Goal: Task Accomplishment & Management: Manage account settings

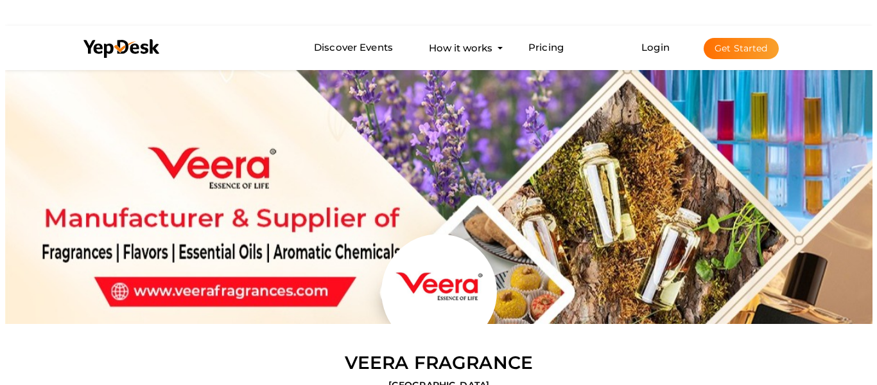
scroll to position [67, 0]
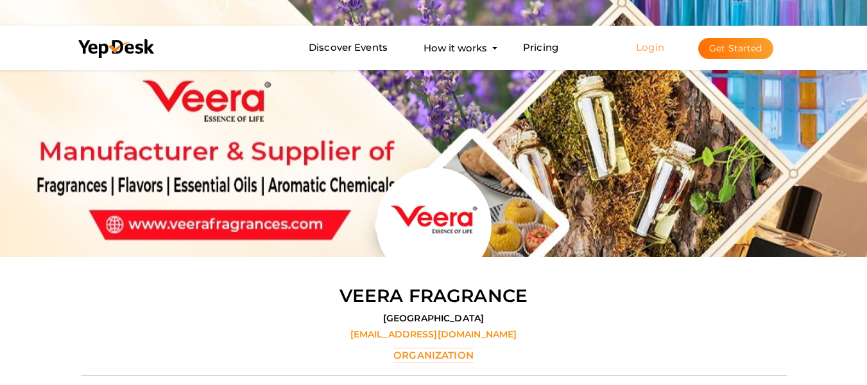
click at [654, 48] on link "Login" at bounding box center [650, 47] width 28 height 12
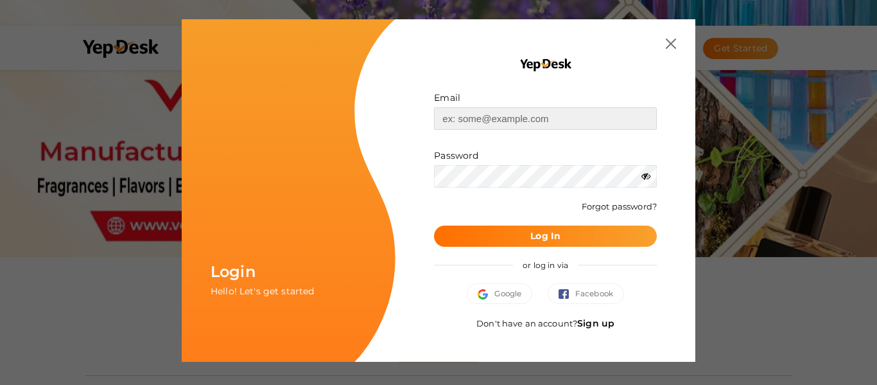
type input "Shripritamdhamtrust9@gmail.com"
click at [601, 322] on link "Sign up" at bounding box center [595, 323] width 37 height 12
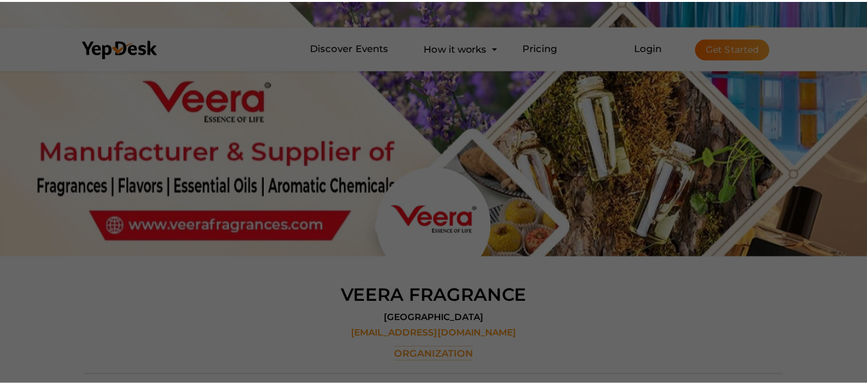
scroll to position [0, 0]
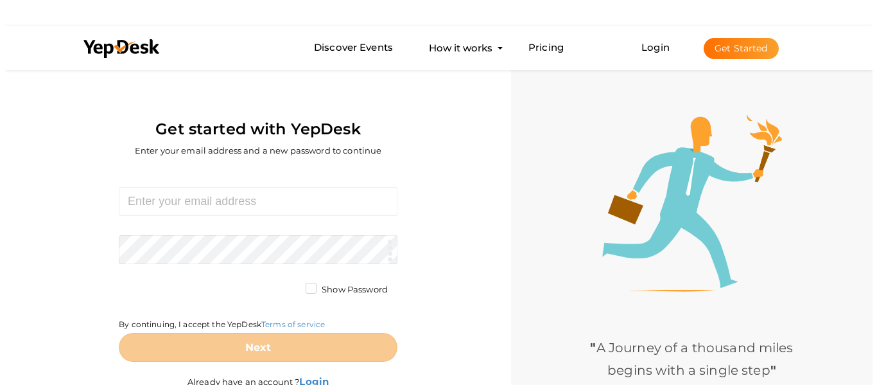
scroll to position [67, 0]
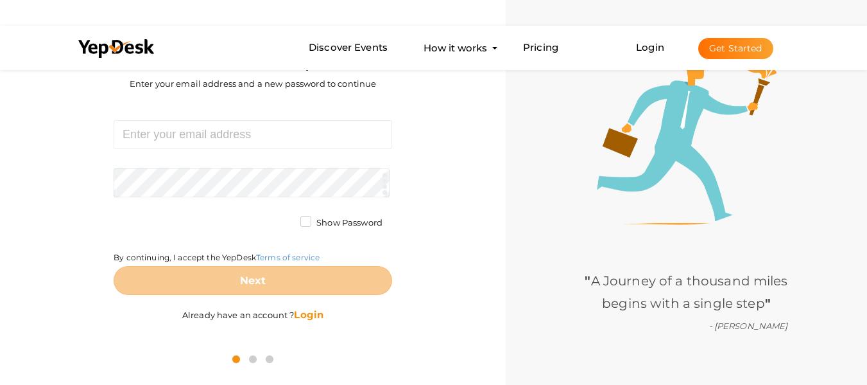
click at [310, 314] on b "Login" at bounding box center [309, 314] width 30 height 12
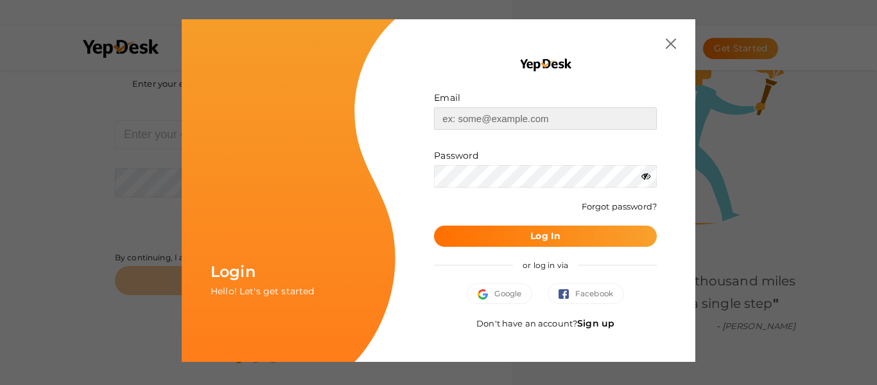
type input "Shripritamdhamtrust9@gmail.com"
click at [609, 317] on link "Sign up" at bounding box center [595, 323] width 37 height 12
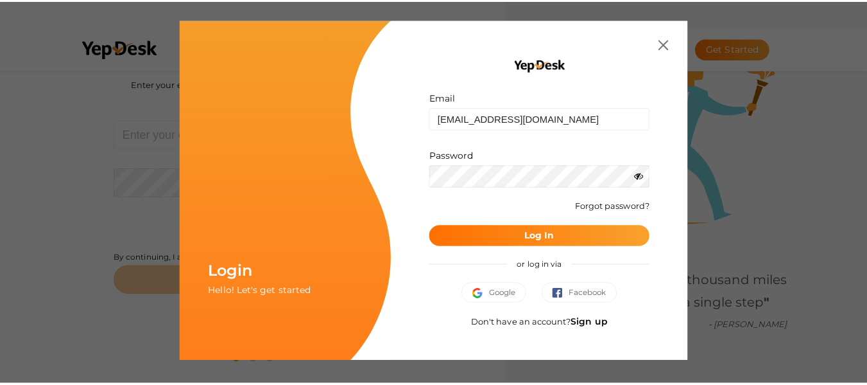
scroll to position [0, 0]
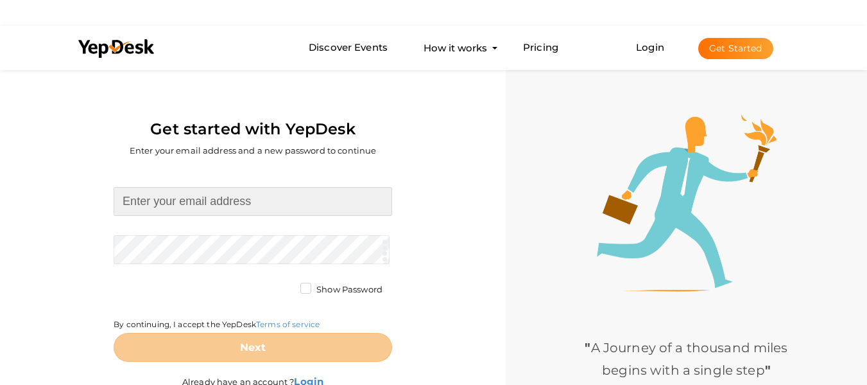
click at [245, 204] on input at bounding box center [253, 201] width 279 height 29
type input "Shripritamdhamtrust9@gmail.com"
click at [279, 187] on input at bounding box center [253, 201] width 279 height 29
type input "Shripritamdhamtrust9@gmail.com"
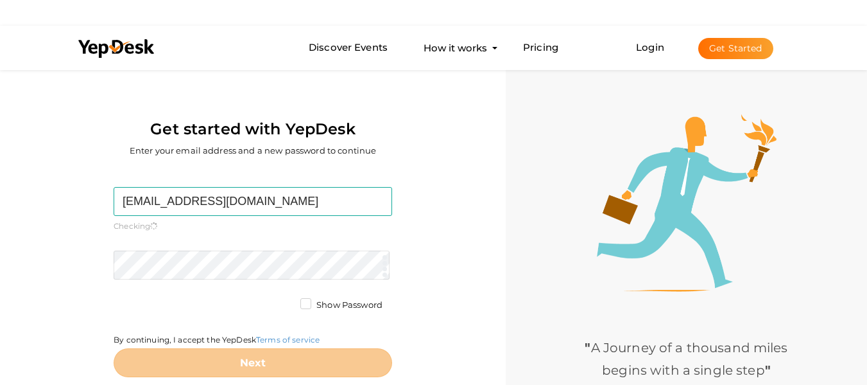
click at [240, 247] on form "Shripritamdhamtrust9@gmail.com Required. Invalid email. Checking You already ha…" at bounding box center [253, 282] width 279 height 190
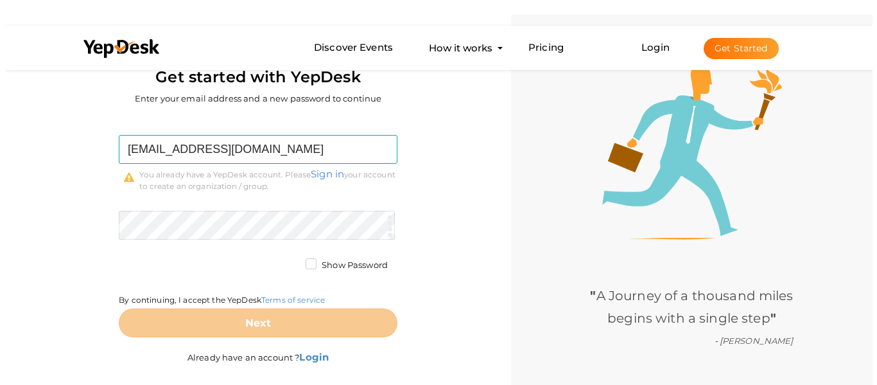
scroll to position [53, 0]
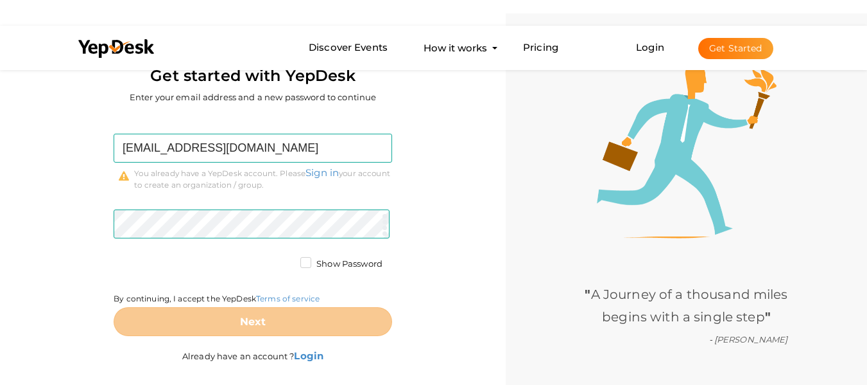
click at [133, 243] on form "Shripritamdhamtrust9@gmail.com Required. Invalid email. Checking You already ha…" at bounding box center [253, 235] width 279 height 203
click at [329, 166] on link "Sign in" at bounding box center [322, 172] width 33 height 12
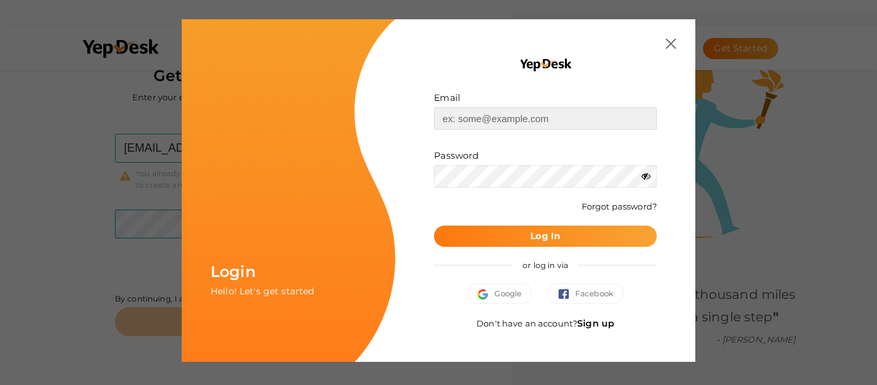
type input "Shripritamdhamtrust9@gmail.com"
click at [584, 248] on div "or log in via" at bounding box center [545, 265] width 223 height 37
click at [581, 238] on button "Log In" at bounding box center [545, 235] width 223 height 21
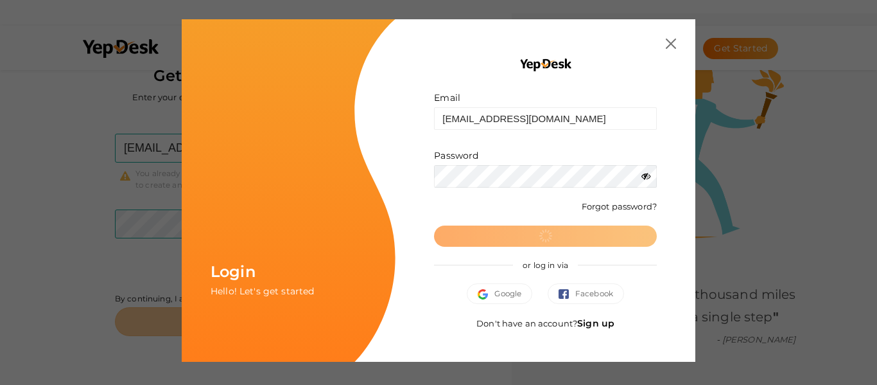
scroll to position [0, 0]
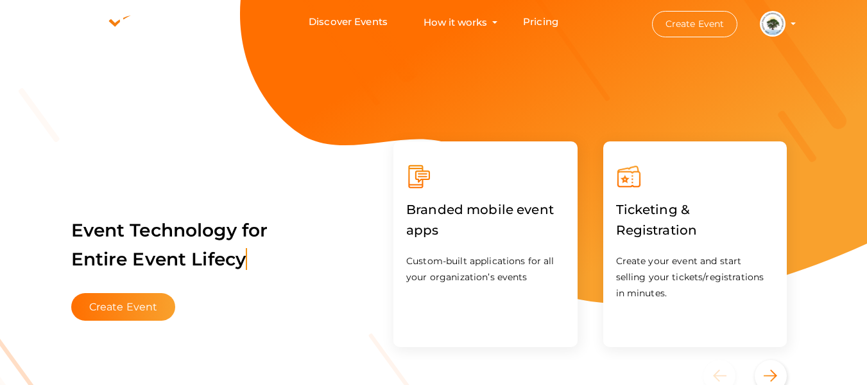
click at [799, 20] on li "Create Event Shri Pritam Dham Trust [EMAIL_ADDRESS][DOMAIN_NAME] Organization P…" at bounding box center [713, 24] width 173 height 46
click at [793, 21] on li "Create Event Shri Pritam Dham Trust [EMAIL_ADDRESS][DOMAIN_NAME] Organization P…" at bounding box center [713, 24] width 173 height 46
click at [786, 22] on button "Shri [PERSON_NAME] Trust [EMAIL_ADDRESS][DOMAIN_NAME] Organization Profile My E…" at bounding box center [772, 23] width 33 height 27
click at [765, 26] on img at bounding box center [773, 24] width 26 height 26
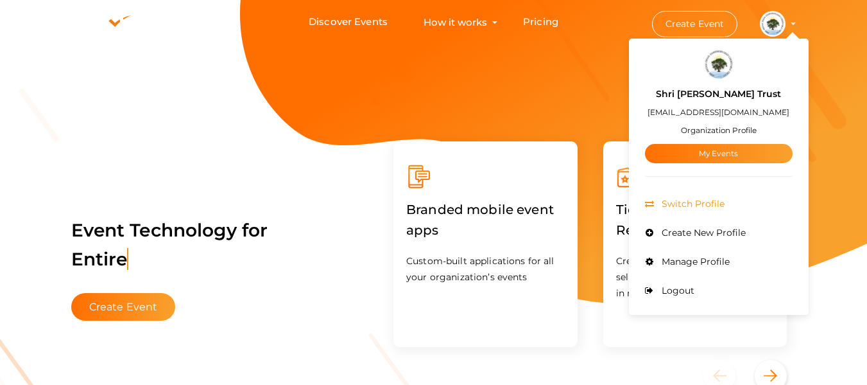
click at [715, 199] on span "Switch Profile" at bounding box center [692, 204] width 66 height 12
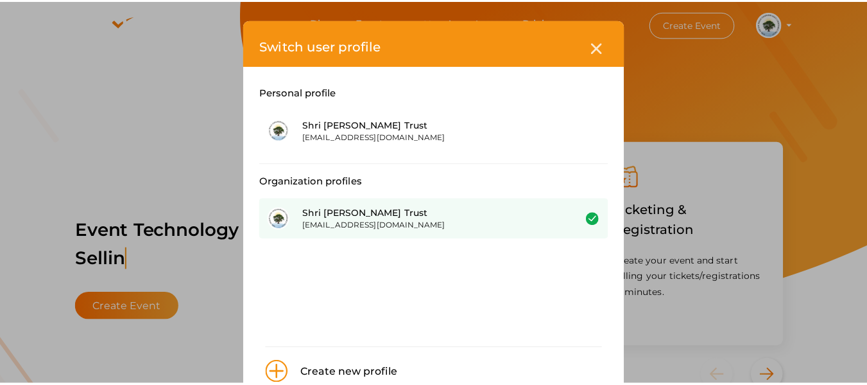
scroll to position [35, 0]
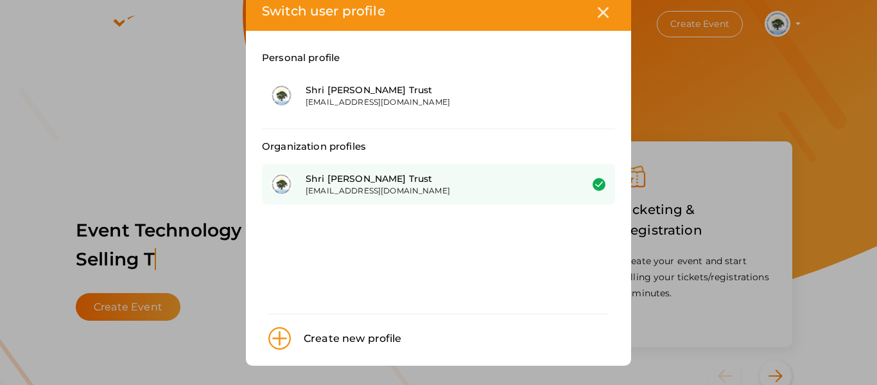
click at [365, 193] on div "[EMAIL_ADDRESS][DOMAIN_NAME]" at bounding box center [434, 190] width 256 height 11
click at [497, 180] on div "Shri [PERSON_NAME] Trust" at bounding box center [434, 178] width 256 height 13
click at [416, 178] on div "Shri [PERSON_NAME] Trust" at bounding box center [434, 178] width 256 height 13
click at [409, 180] on div "Shri [PERSON_NAME] Trust" at bounding box center [434, 178] width 256 height 13
click at [378, 179] on div "Shri [PERSON_NAME] Trust" at bounding box center [434, 178] width 256 height 13
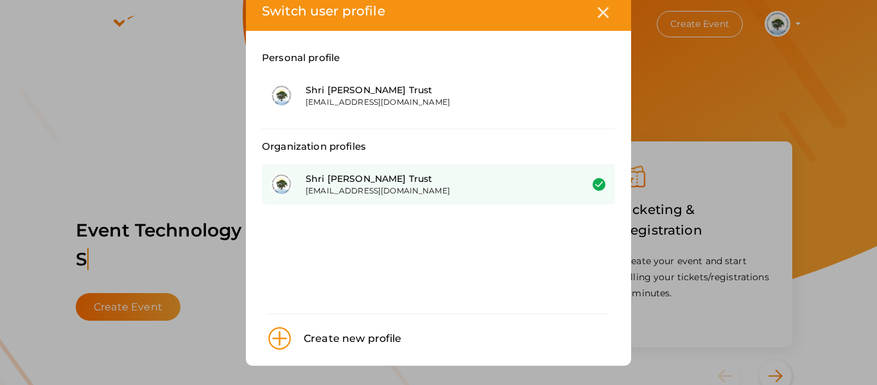
click at [602, 183] on div "Shri Pritam Dham Trust shripritamdhamtrust9@gmail.com" at bounding box center [438, 184] width 353 height 40
click at [599, 183] on img at bounding box center [599, 184] width 13 height 13
click at [514, 184] on div "Shri [PERSON_NAME] Trust" at bounding box center [434, 178] width 256 height 13
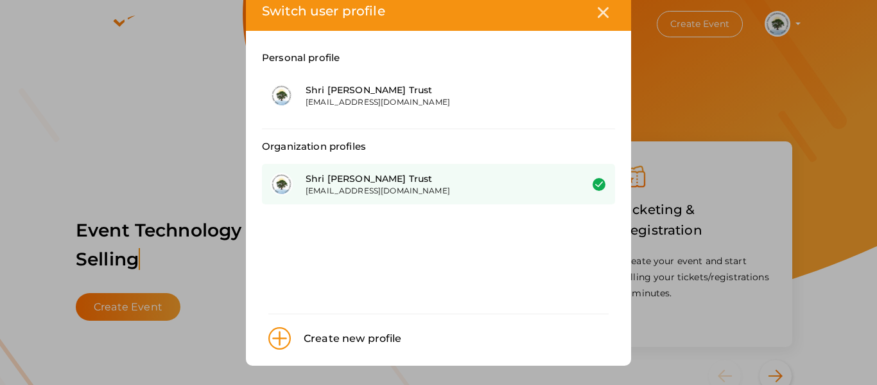
click at [514, 184] on div "Shri [PERSON_NAME] Trust" at bounding box center [434, 178] width 256 height 13
click at [582, 182] on div "Shri Pritam Dham Trust shripritamdhamtrust9@gmail.com" at bounding box center [438, 184] width 353 height 40
click at [387, 202] on div "Shri Pritam Dham Trust shripritamdhamtrust9@gmail.com" at bounding box center [438, 184] width 353 height 40
click at [587, 182] on div "Shri Pritam Dham Trust shripritamdhamtrust9@gmail.com" at bounding box center [438, 184] width 353 height 40
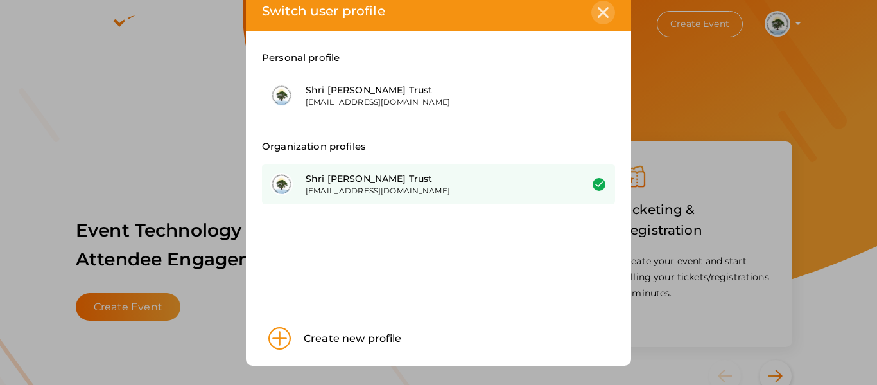
click at [608, 13] on div at bounding box center [603, 13] width 24 height 24
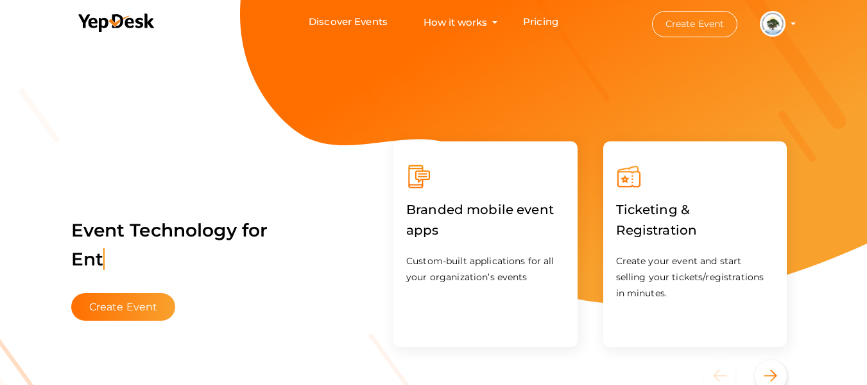
click at [778, 23] on img at bounding box center [773, 24] width 26 height 26
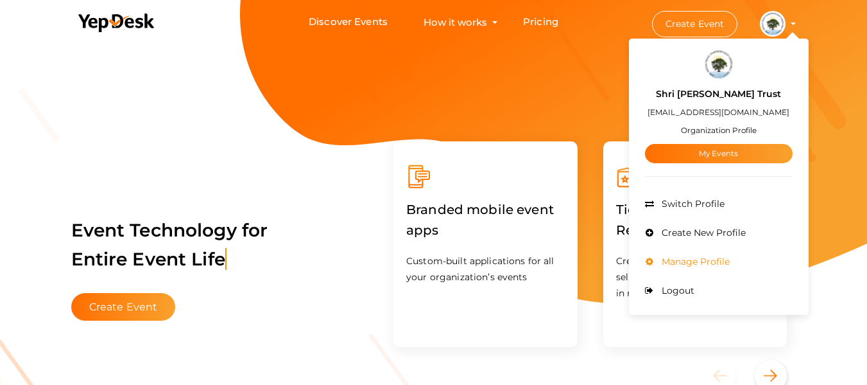
click at [731, 263] on li "Manage Profile" at bounding box center [719, 261] width 148 height 29
